Goal: Task Accomplishment & Management: Use online tool/utility

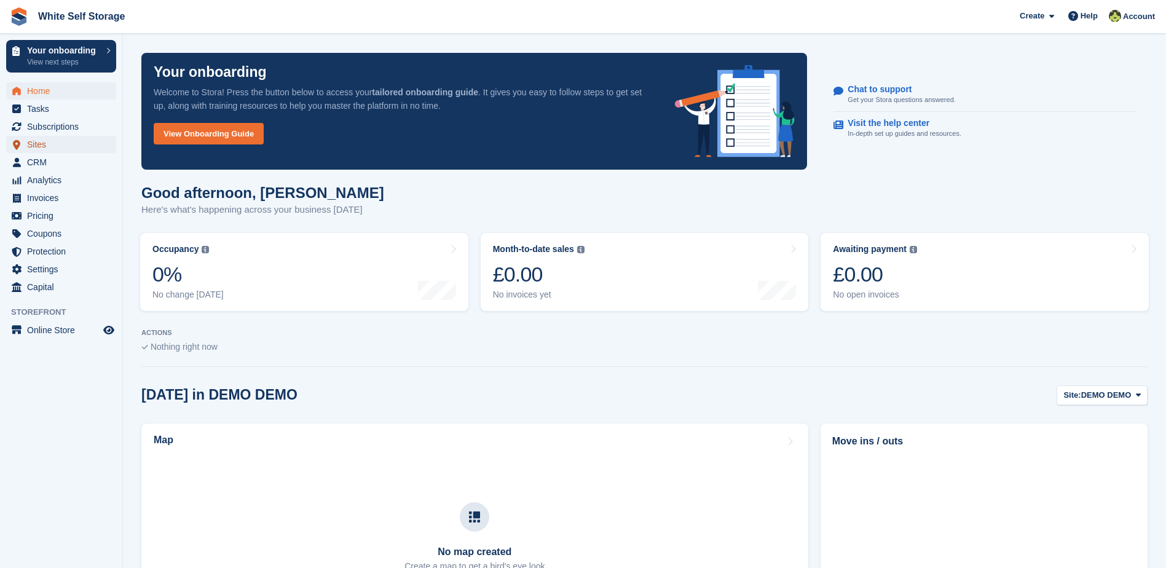
click at [43, 152] on span "Sites" at bounding box center [64, 144] width 74 height 17
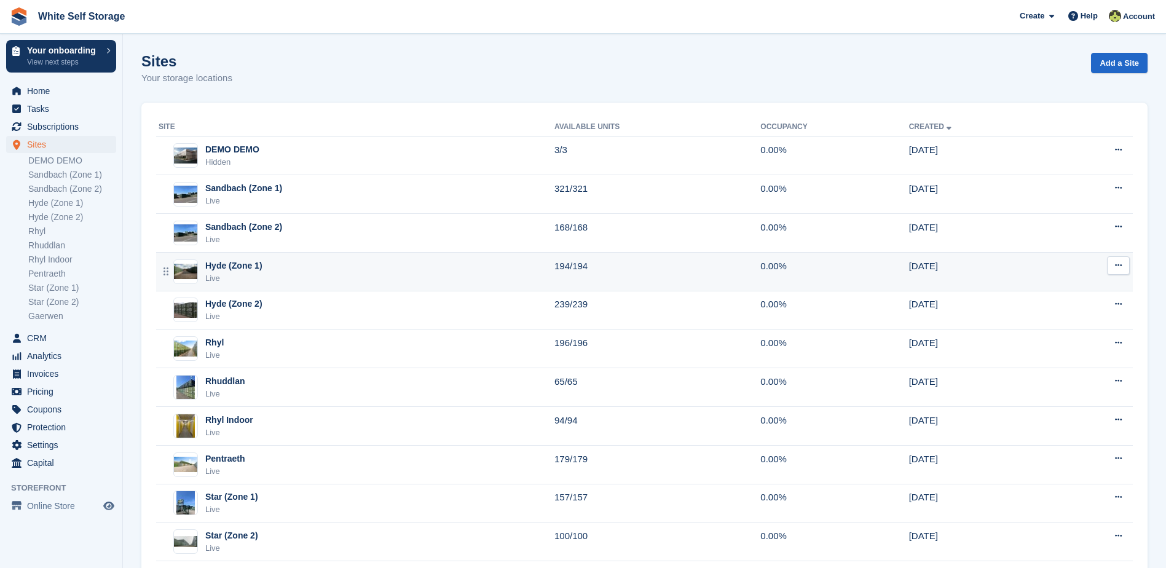
scroll to position [67, 0]
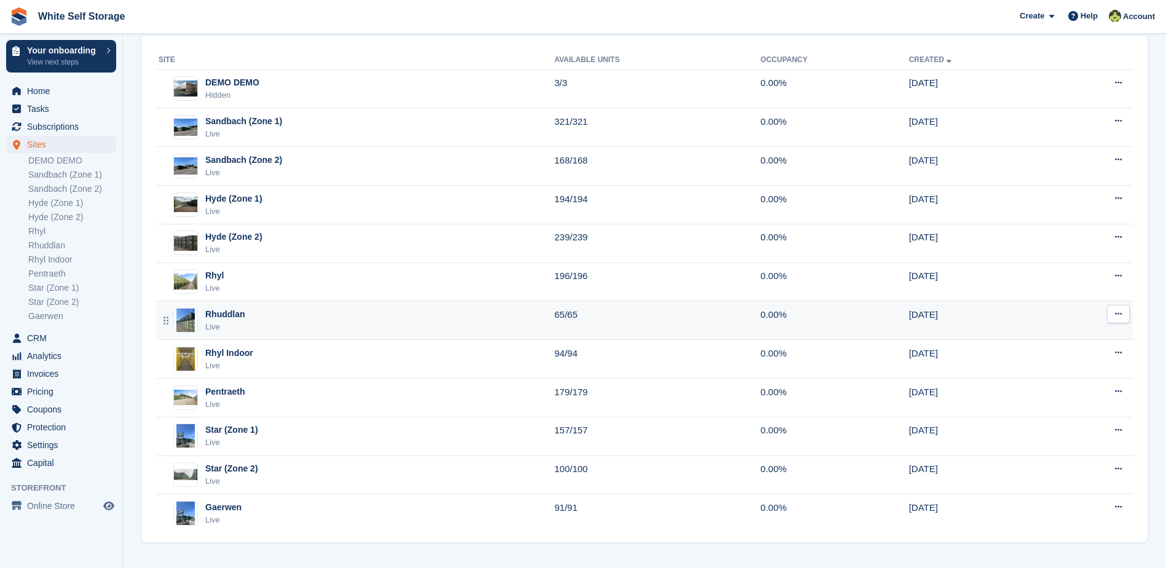
click at [246, 311] on div "Rhuddlan Live" at bounding box center [357, 320] width 396 height 25
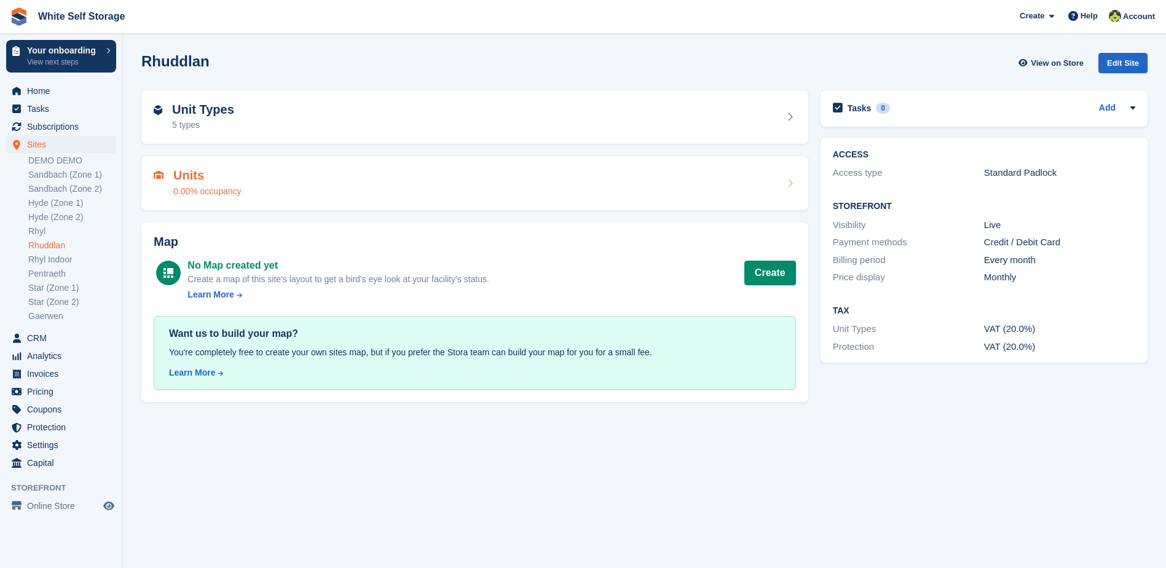
click at [739, 182] on div "Units 0.00% occupancy" at bounding box center [475, 183] width 642 height 30
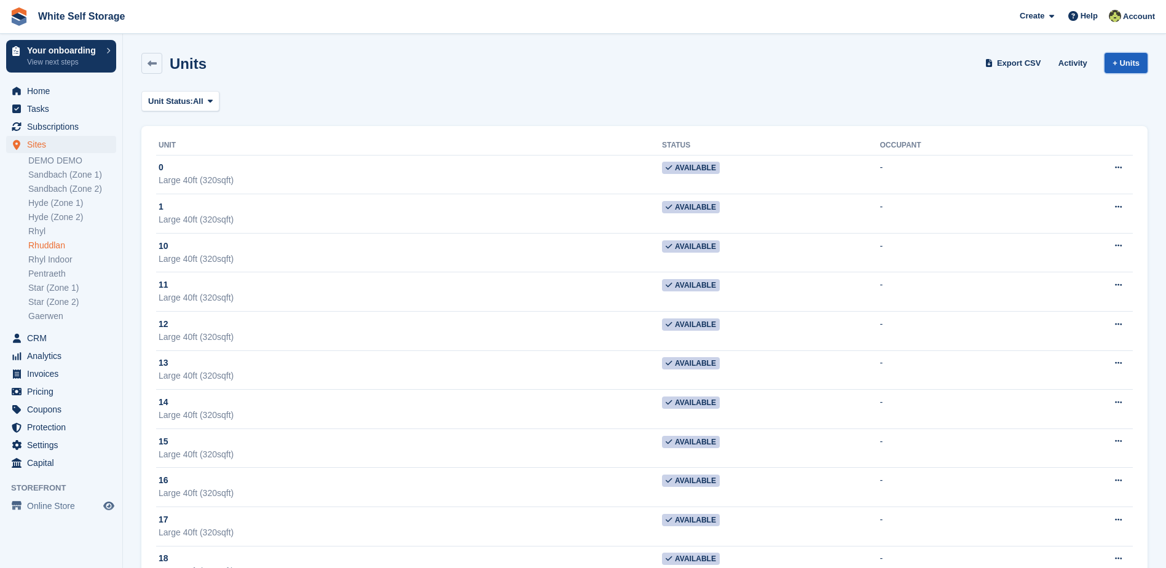
click at [1115, 60] on link "+ Units" at bounding box center [1126, 63] width 43 height 20
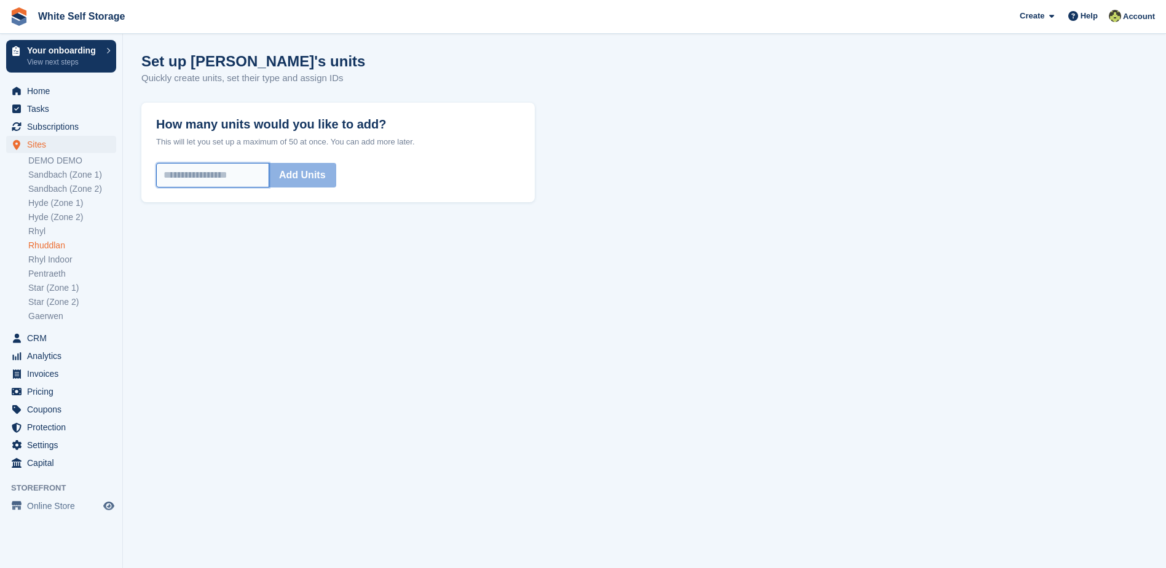
click at [225, 170] on input "How many units would you like to add?" at bounding box center [212, 175] width 113 height 25
type input "**"
click at [322, 175] on button "Add Units" at bounding box center [303, 175] width 68 height 25
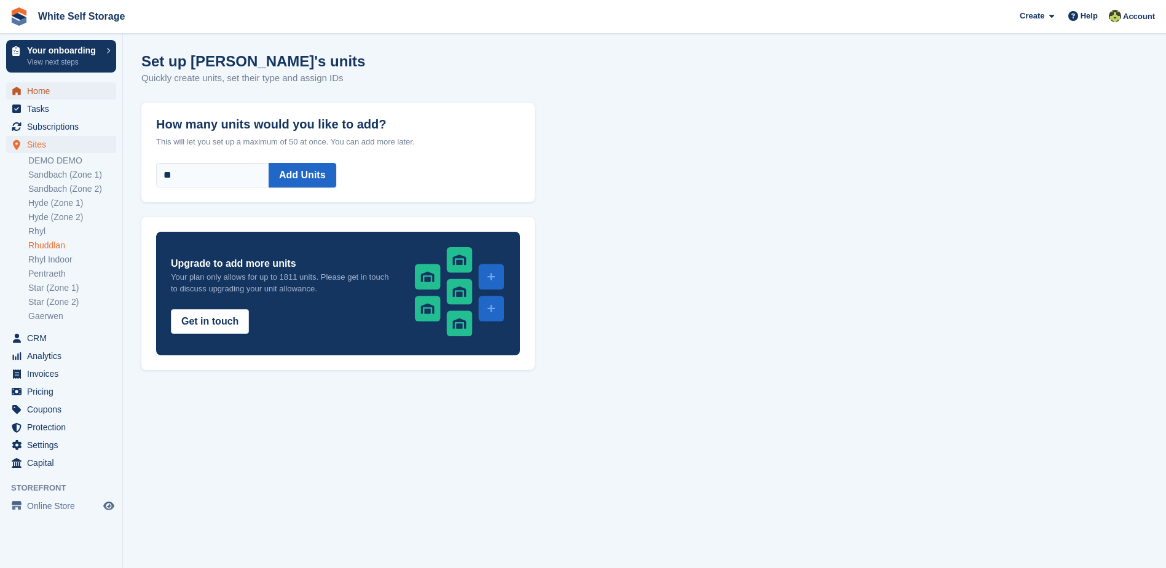
click at [50, 92] on span "Home" at bounding box center [64, 90] width 74 height 17
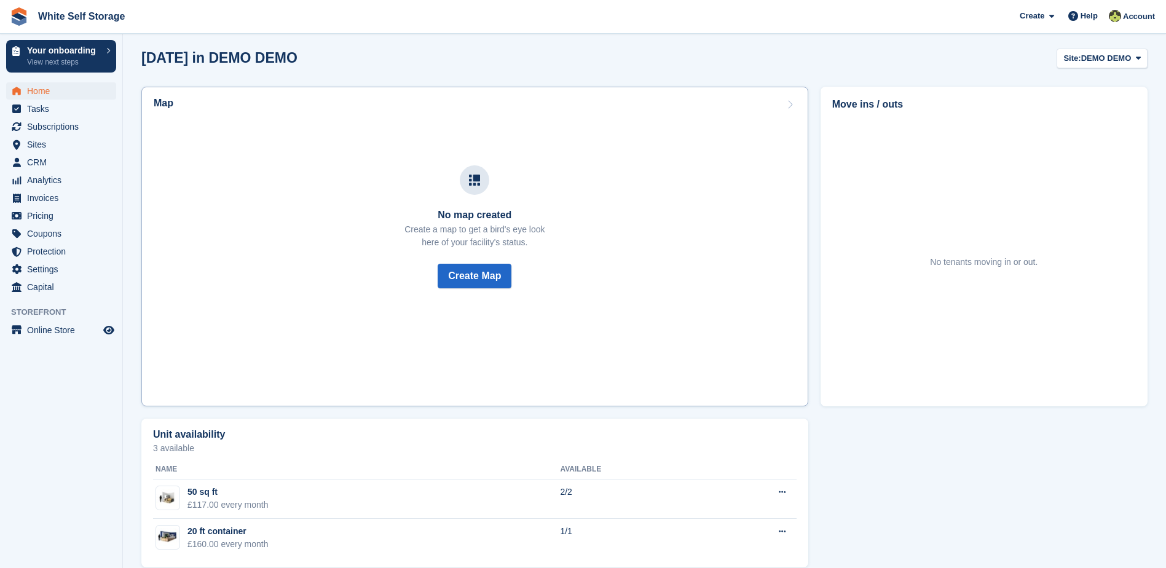
scroll to position [353, 0]
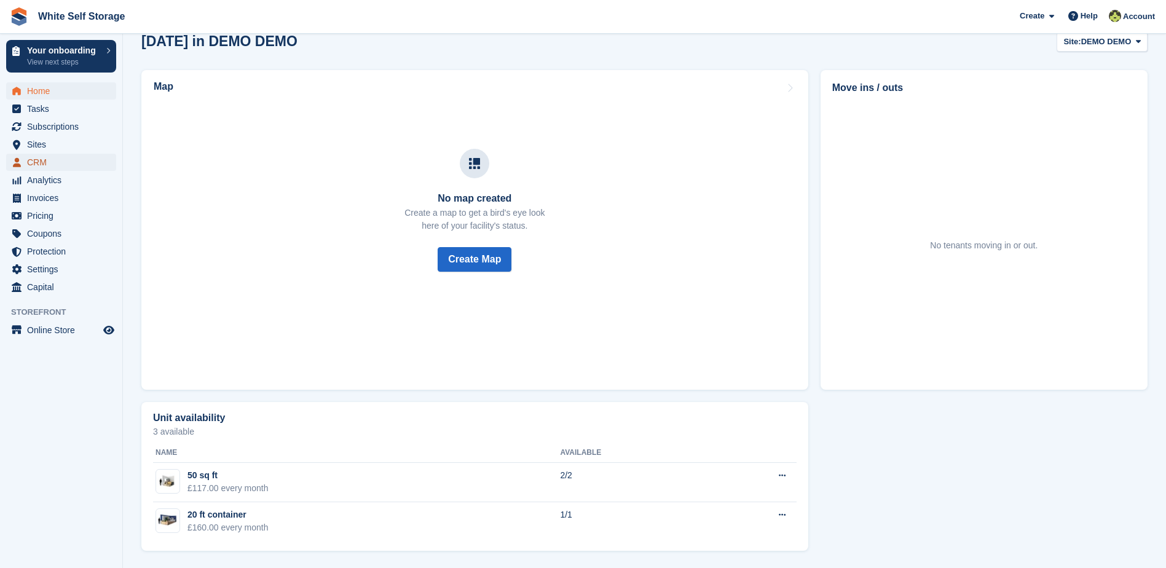
click at [34, 167] on span "CRM" at bounding box center [64, 162] width 74 height 17
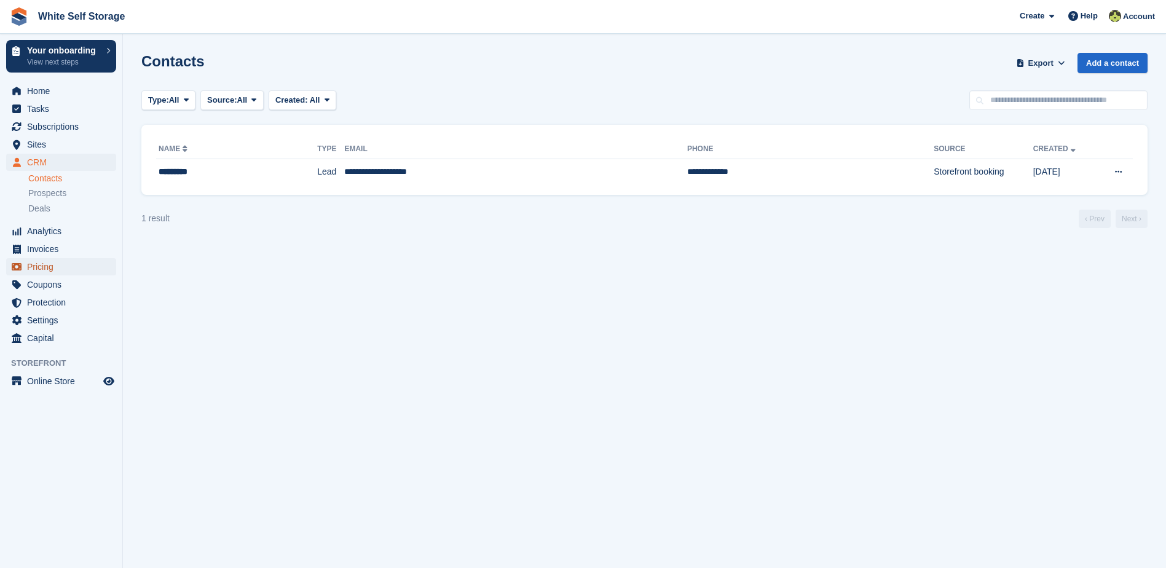
click at [40, 264] on span "Pricing" at bounding box center [64, 266] width 74 height 17
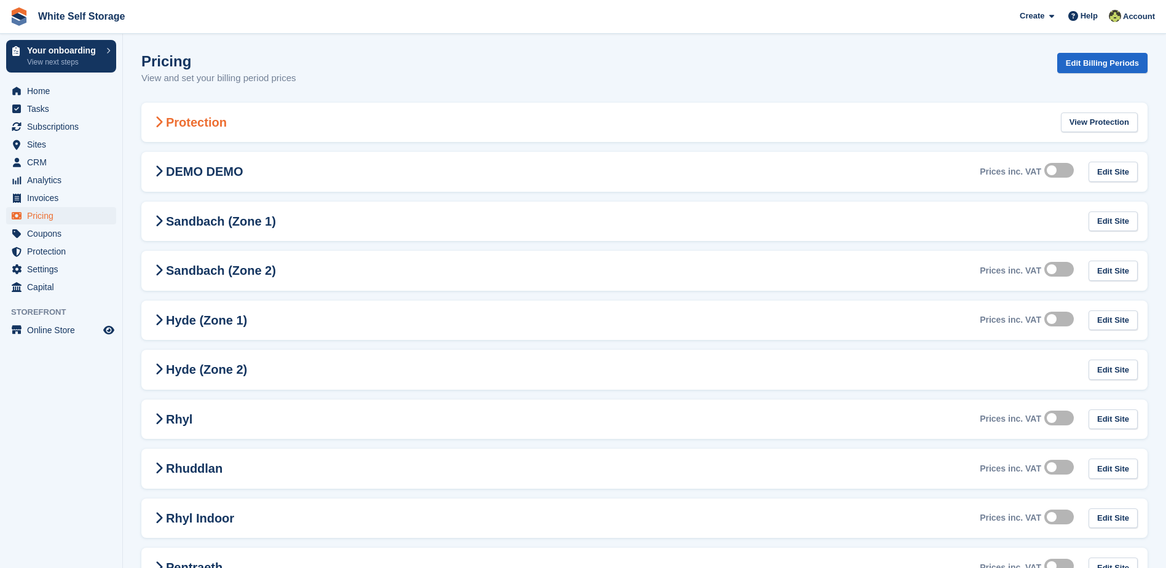
click at [752, 121] on div "Protection View Protection" at bounding box center [644, 123] width 1006 height 40
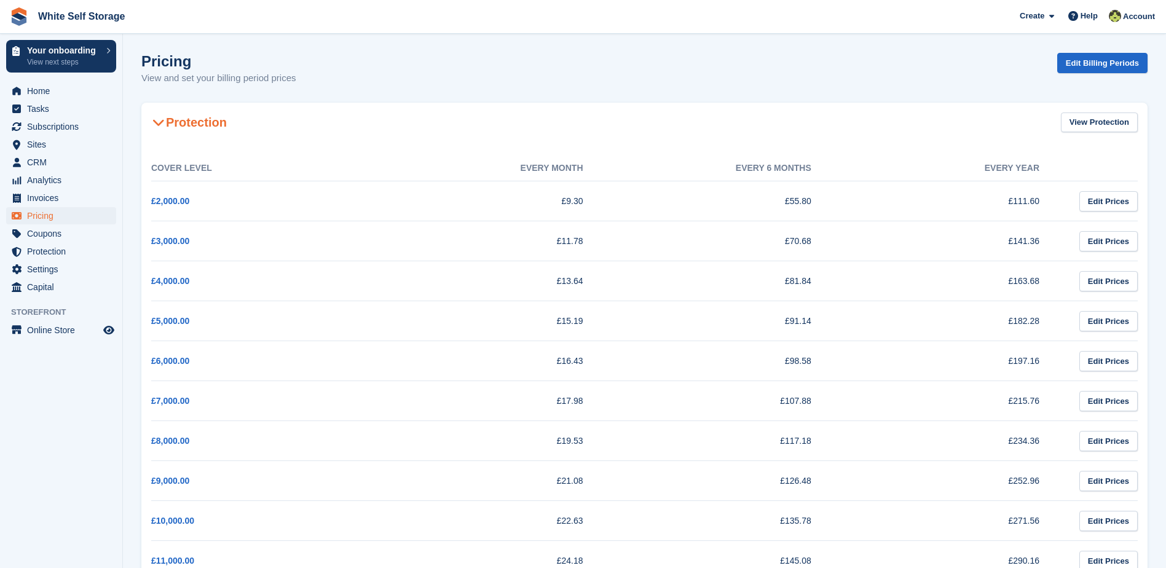
click at [214, 117] on h2 "Protection" at bounding box center [189, 122] width 76 height 15
